Goal: Task Accomplishment & Management: Use online tool/utility

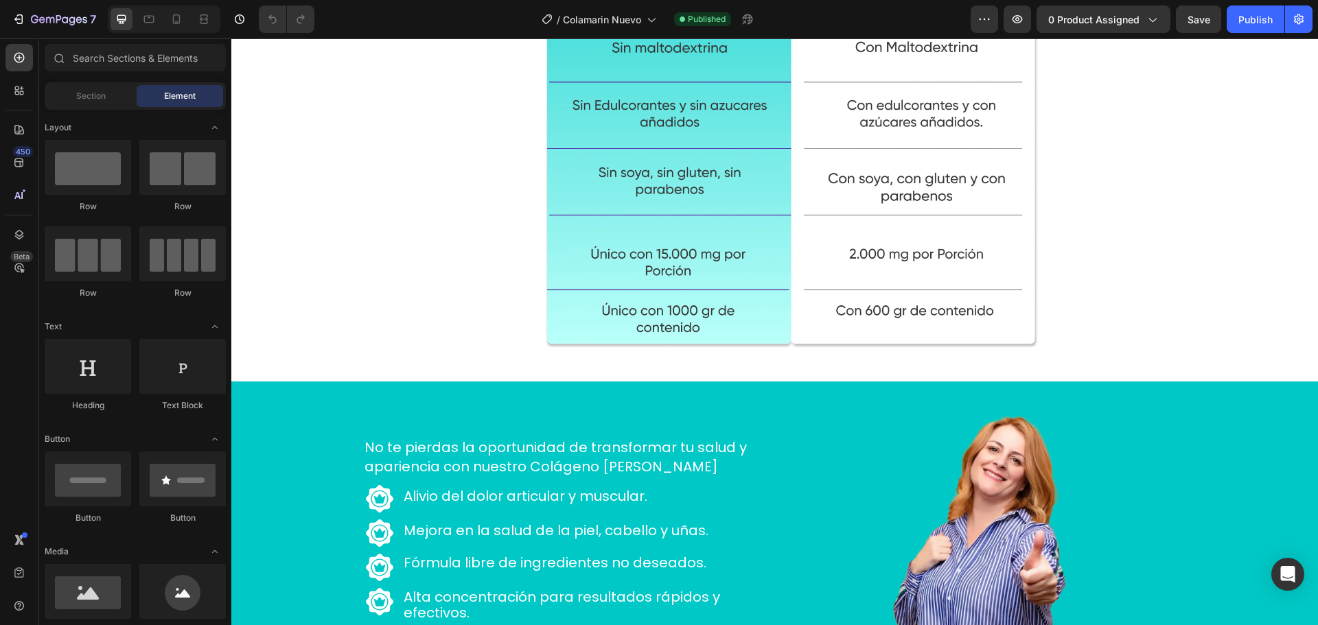
scroll to position [3693, 0]
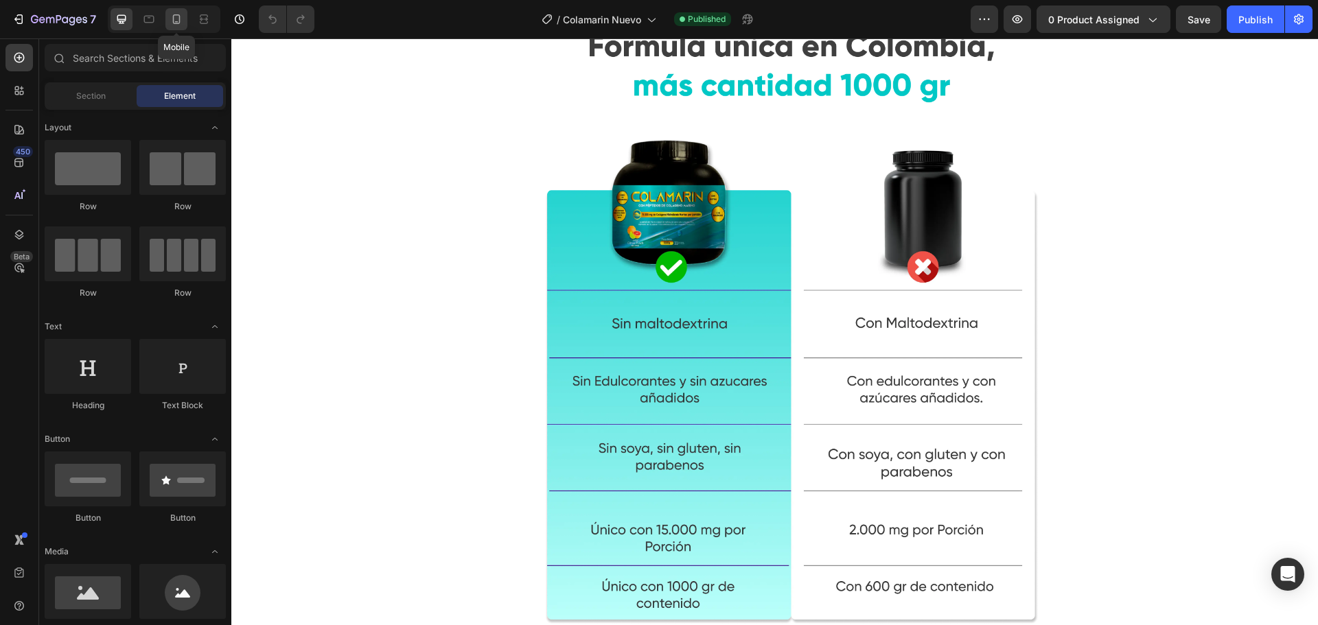
click at [179, 24] on icon at bounding box center [177, 19] width 14 height 14
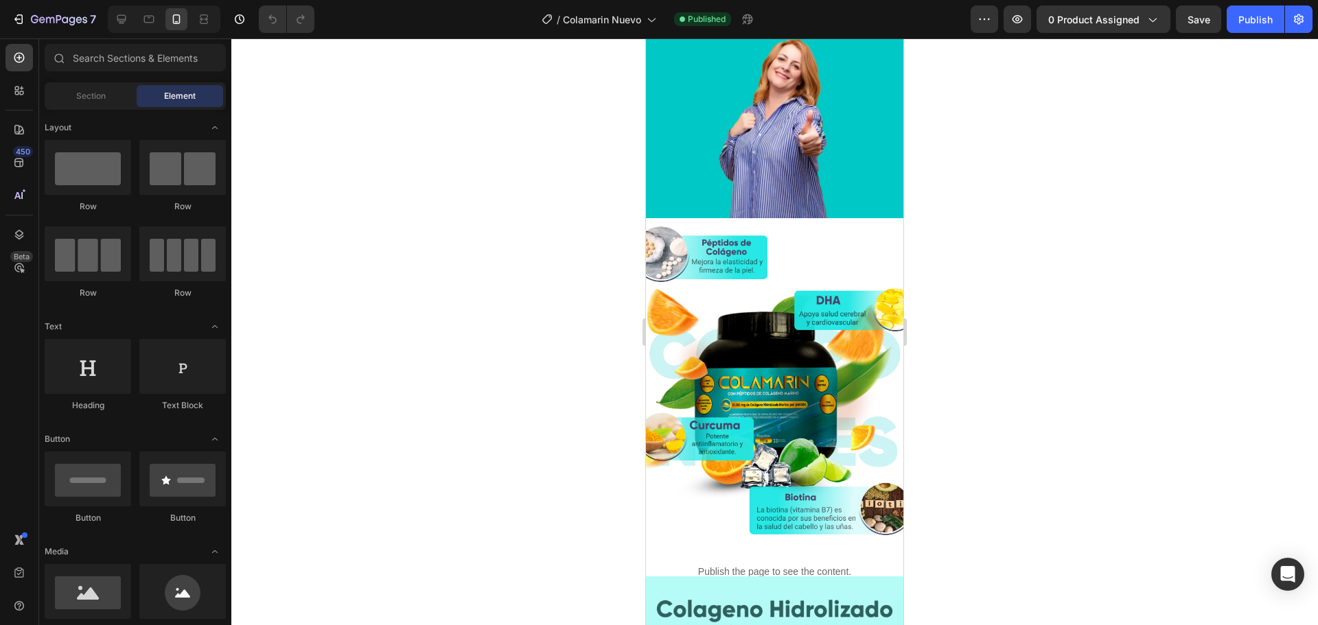
scroll to position [3427, 0]
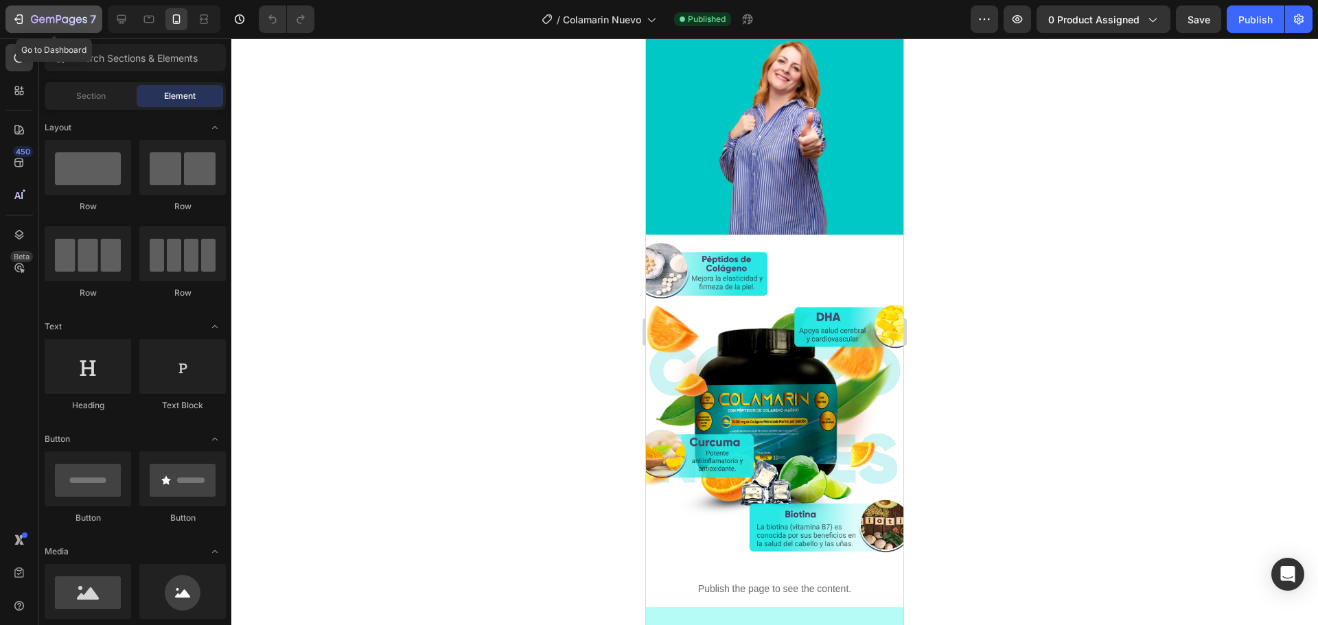
click at [62, 22] on icon "button" at bounding box center [59, 20] width 56 height 12
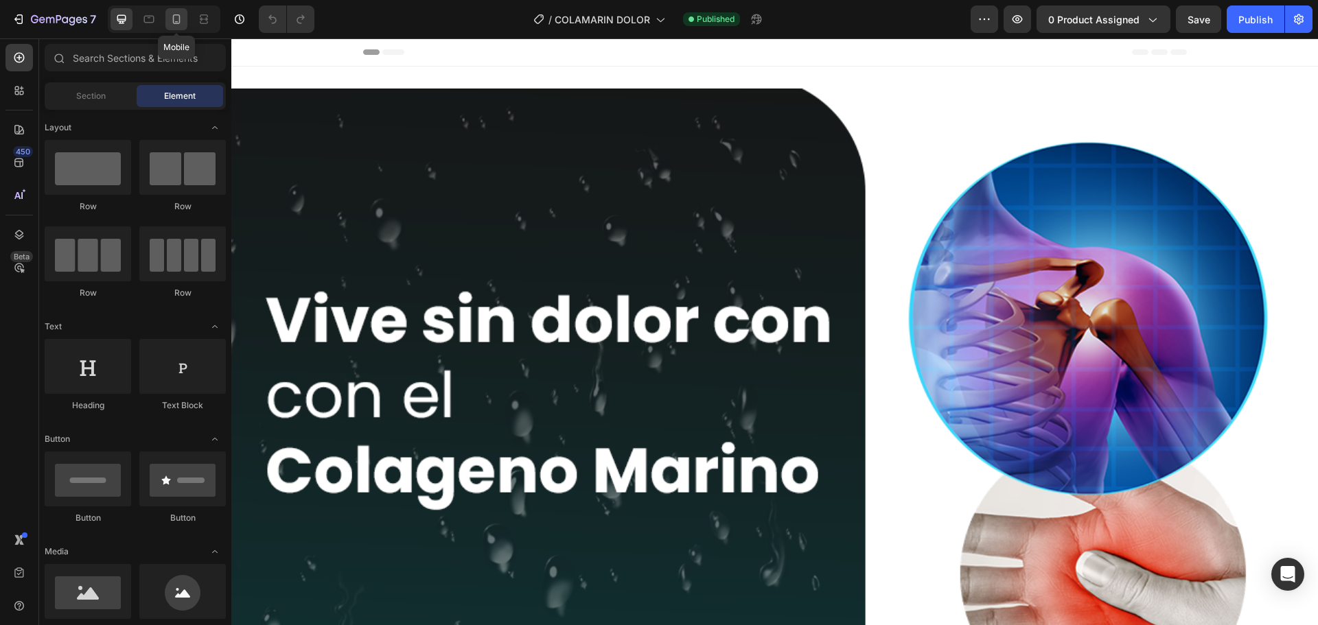
click at [175, 18] on icon at bounding box center [177, 19] width 14 height 14
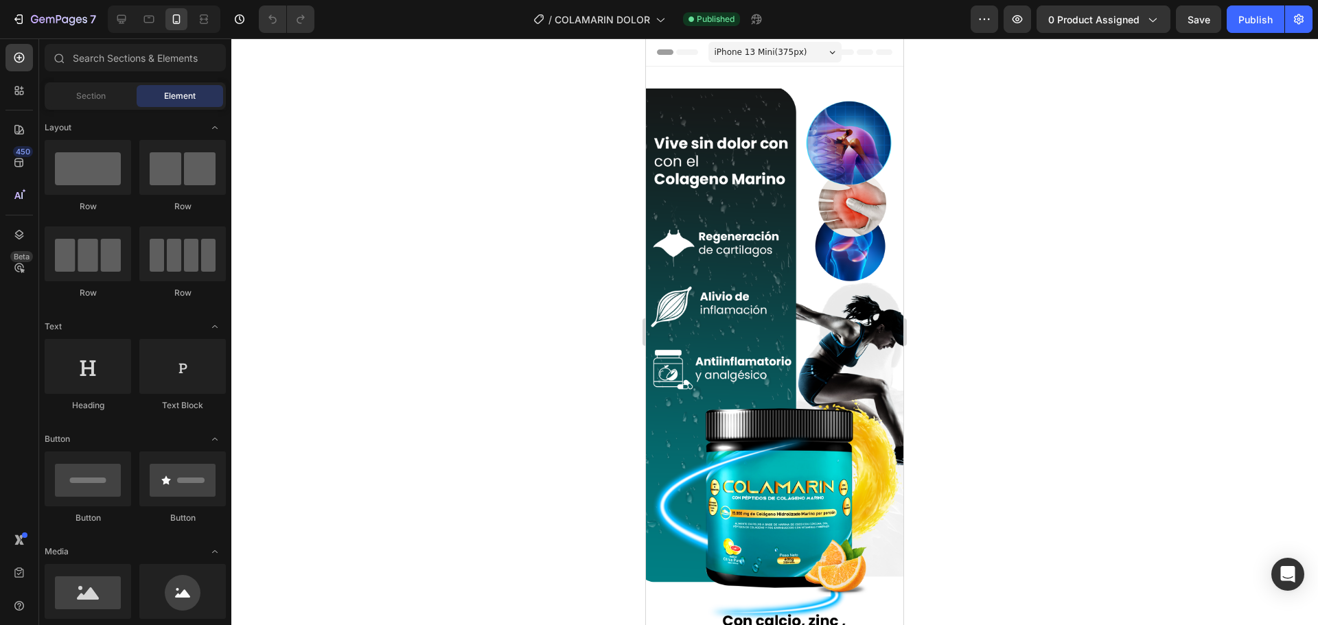
drag, startPoint x: 900, startPoint y: 511, endPoint x: 1565, endPoint y: 78, distance: 792.6
click at [58, 25] on icon "button" at bounding box center [59, 20] width 56 height 12
